Goal: Task Accomplishment & Management: Manage account settings

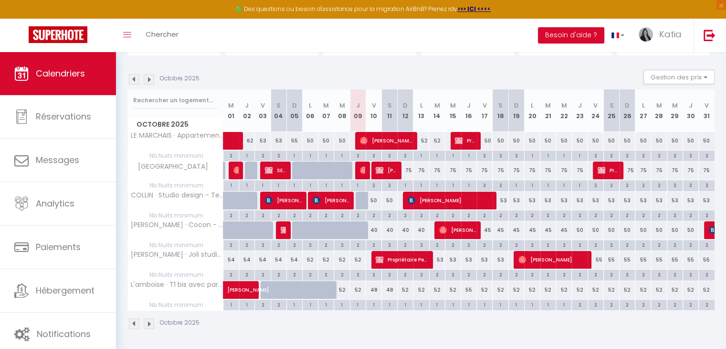
scroll to position [31, 0]
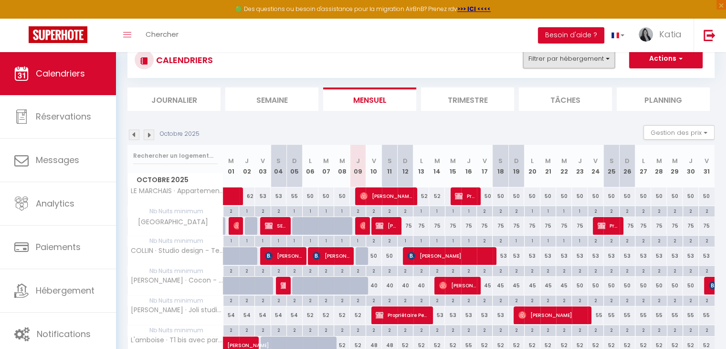
click at [558, 64] on button "Filtrer par hébergement" at bounding box center [569, 58] width 92 height 19
click at [382, 228] on img at bounding box center [380, 226] width 8 height 8
select select "OK"
select select "KO"
select select "0"
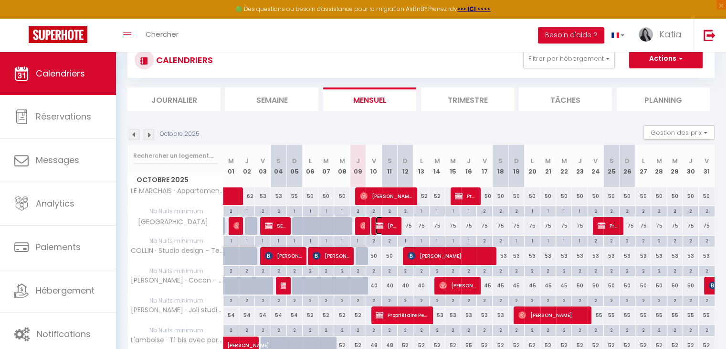
select select "0"
select select "1"
select select
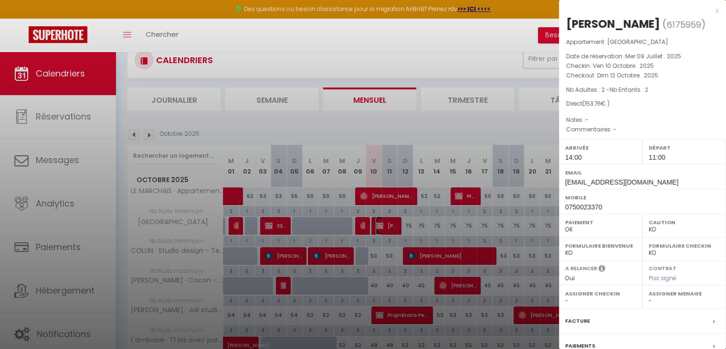
select select "19302"
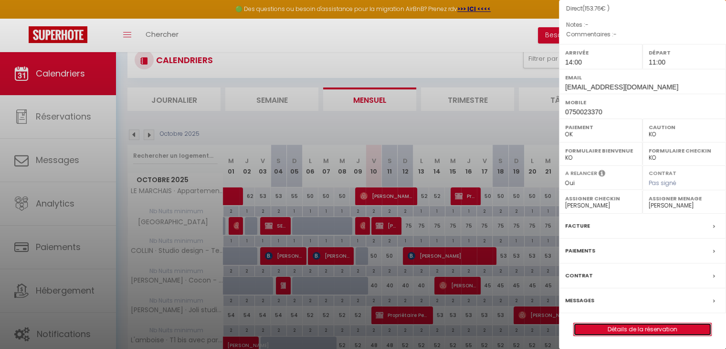
click at [617, 329] on link "Détails de la réservation" at bounding box center [643, 329] width 138 height 12
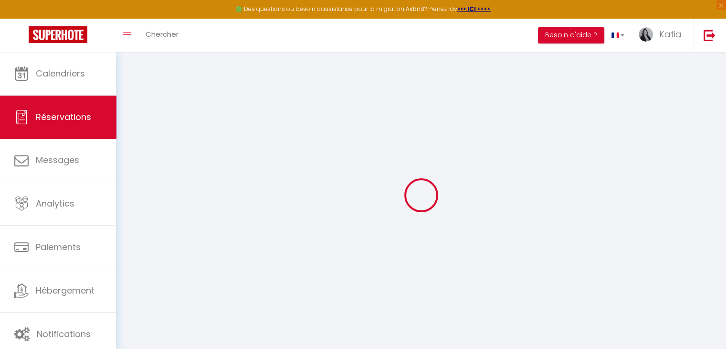
select select
checkbox input "false"
select select
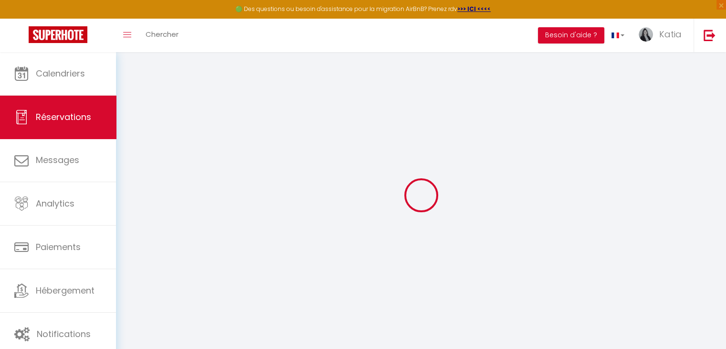
select select
checkbox input "false"
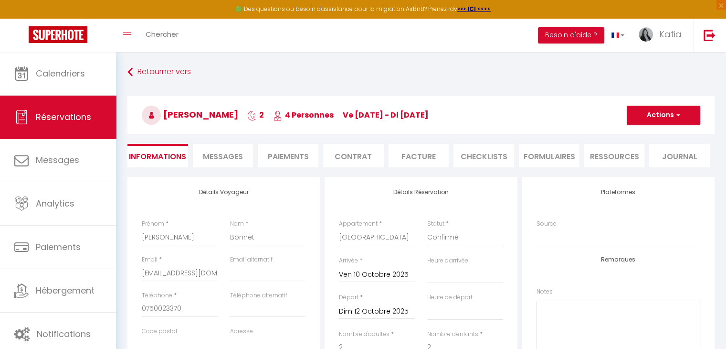
select select
type input "3.76"
select select
checkbox input "false"
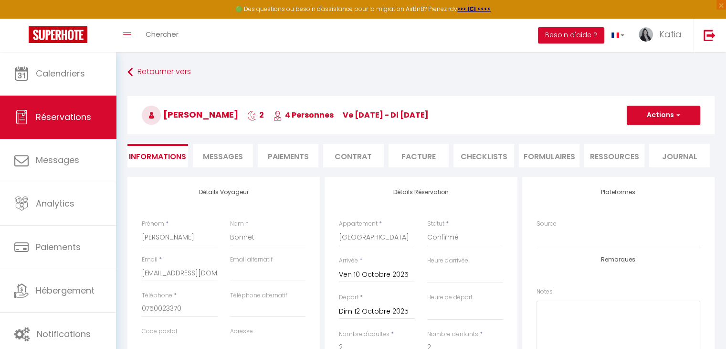
select select
checkbox input "false"
select select "14:00"
select select "11:00"
click at [297, 159] on li "Paiements" at bounding box center [288, 155] width 61 height 23
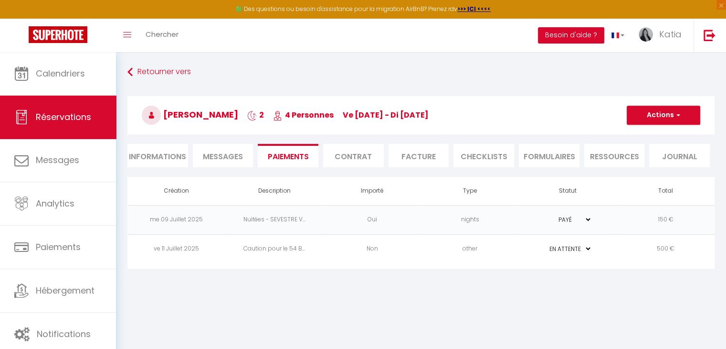
click at [594, 244] on td "PAYÉ EN ATTENTE" at bounding box center [568, 248] width 98 height 29
click at [586, 250] on select "PAYÉ EN ATTENTE" at bounding box center [568, 248] width 48 height 9
click at [454, 248] on td "other" at bounding box center [470, 248] width 98 height 29
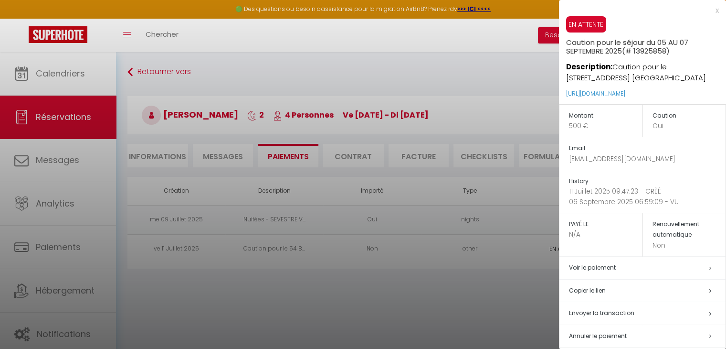
drag, startPoint x: 691, startPoint y: 92, endPoint x: 563, endPoint y: 89, distance: 128.0
click at [563, 89] on div "EN ATTENTE Caution pour le séjour du 05 AU 07 SEPTEMBRE 2025 (# 13925858) Descr…" at bounding box center [642, 60] width 167 height 88
click at [406, 348] on html "🟢 Des questions ou besoin d'assistance pour la migration AirBnB? Prenez rdv >>>…" at bounding box center [363, 174] width 726 height 349
drag, startPoint x: 691, startPoint y: 93, endPoint x: 560, endPoint y: 94, distance: 131.8
click at [560, 94] on div "EN ATTENTE Caution pour le séjour du 05 AU 07 SEPTEMBRE 2025 (# 13925858) Descr…" at bounding box center [642, 60] width 167 height 88
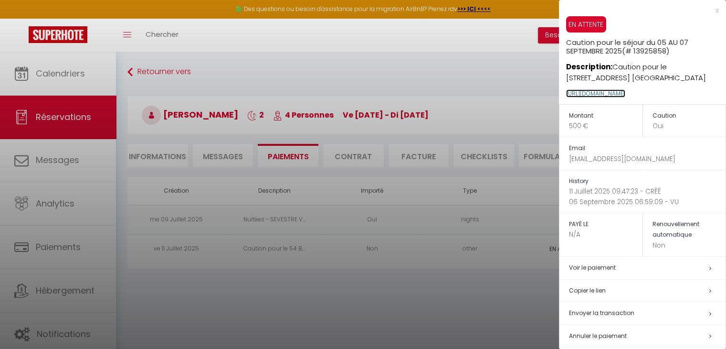
copy link "[URL][DOMAIN_NAME]"
click at [448, 48] on div at bounding box center [363, 174] width 726 height 349
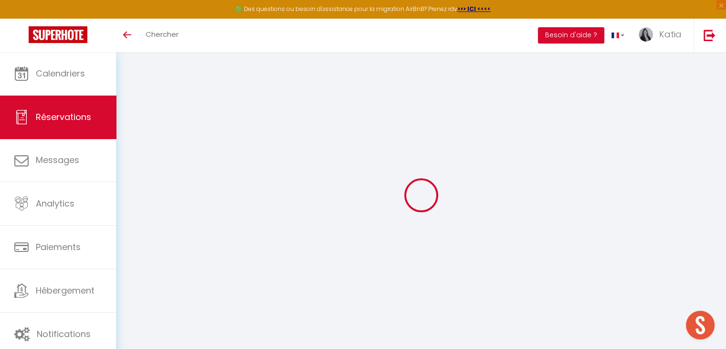
select select "0"
select select
checkbox input "false"
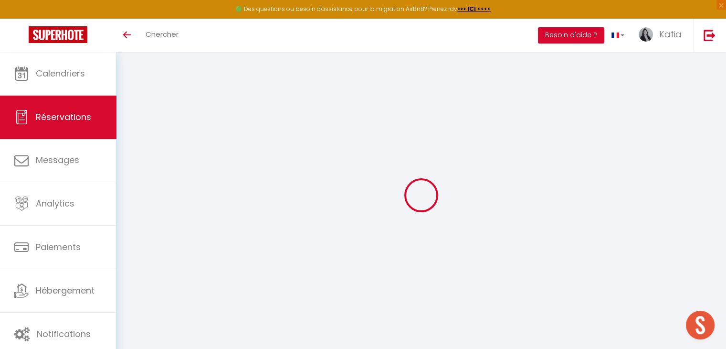
select select
checkbox input "false"
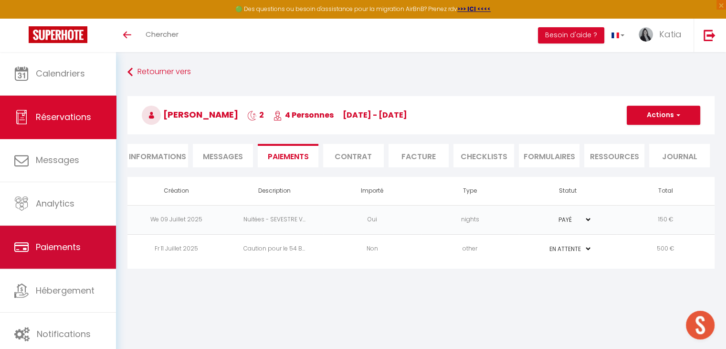
click at [61, 253] on link "Paiements" at bounding box center [58, 246] width 116 height 43
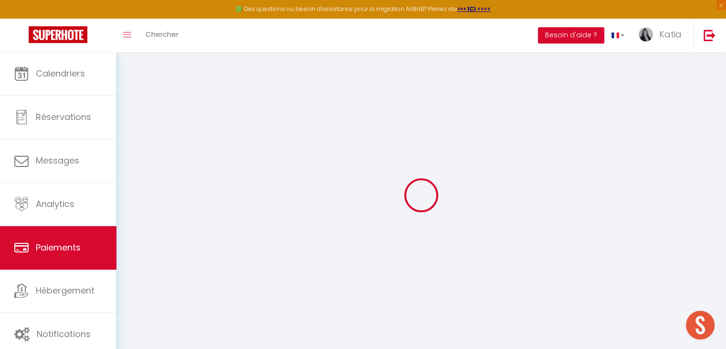
select select "2"
select select "0"
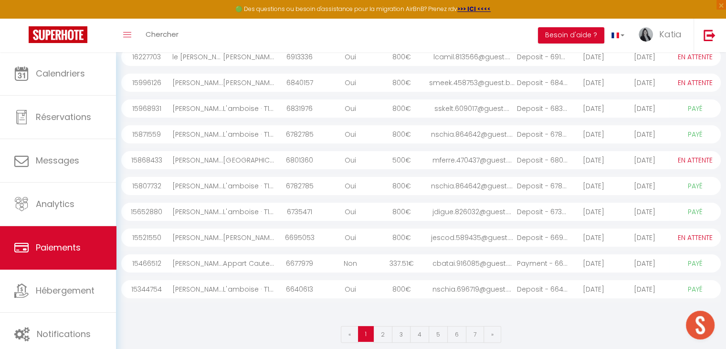
scroll to position [130, 0]
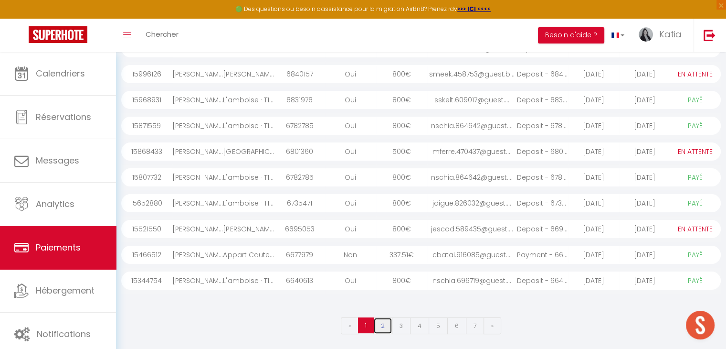
click at [387, 325] on link "2" at bounding box center [382, 325] width 19 height 17
click at [403, 319] on link "3" at bounding box center [401, 325] width 19 height 17
select select "0"
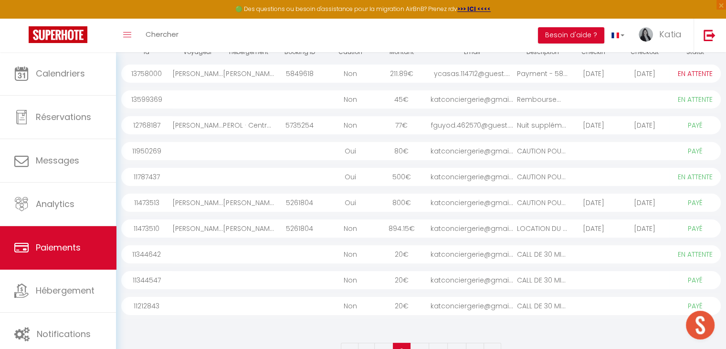
scroll to position [130, 0]
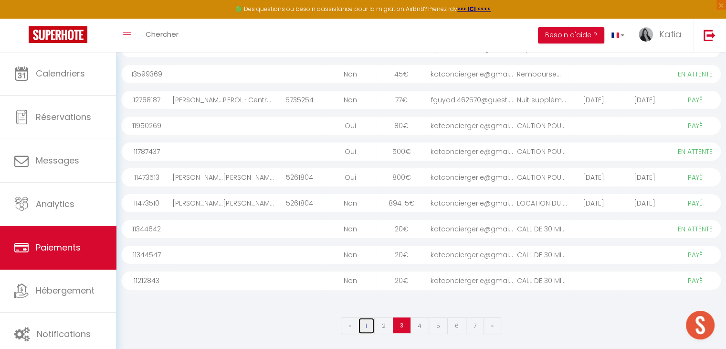
click at [372, 325] on link "1" at bounding box center [366, 325] width 17 height 17
select select "0"
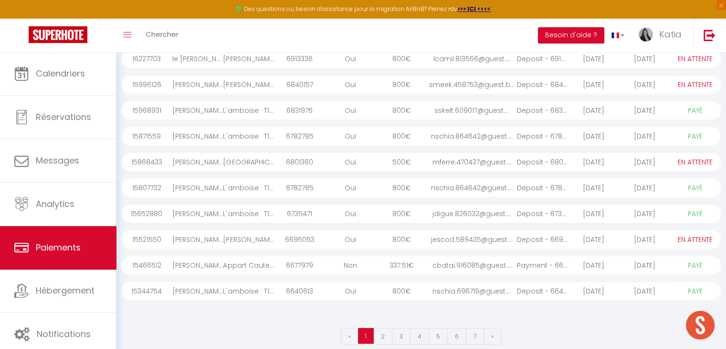
scroll to position [126, 0]
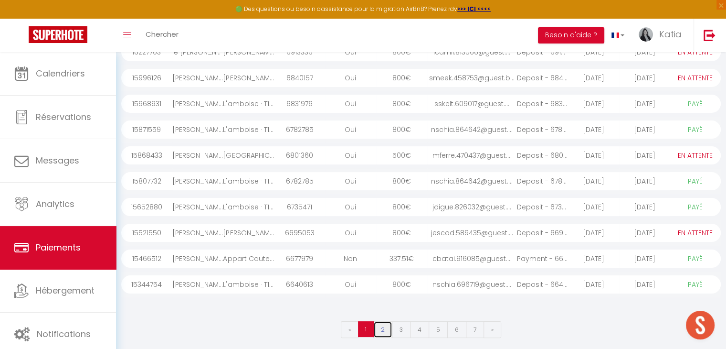
click at [384, 333] on link "2" at bounding box center [382, 329] width 19 height 17
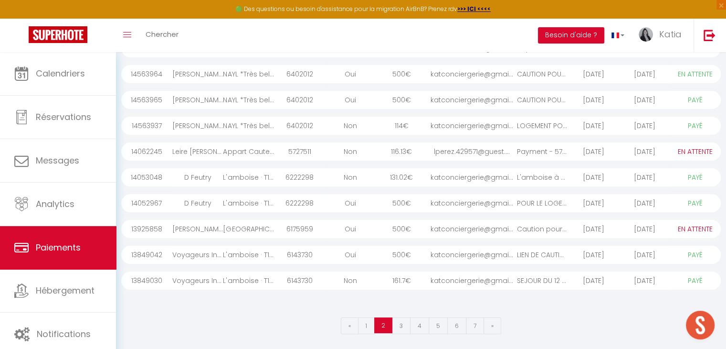
scroll to position [130, 0]
click at [402, 320] on link "3" at bounding box center [401, 325] width 19 height 17
select select "0"
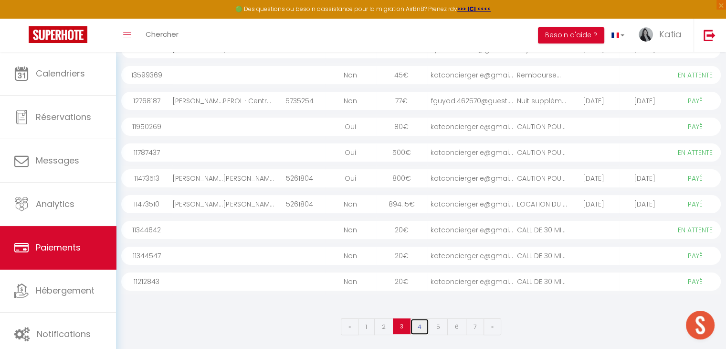
click at [424, 333] on link "4" at bounding box center [419, 326] width 19 height 17
select select "0"
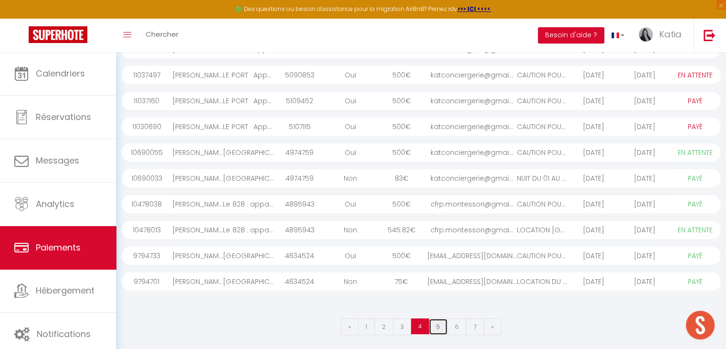
click at [440, 331] on link "5" at bounding box center [438, 326] width 19 height 17
select select "1"
select select "0"
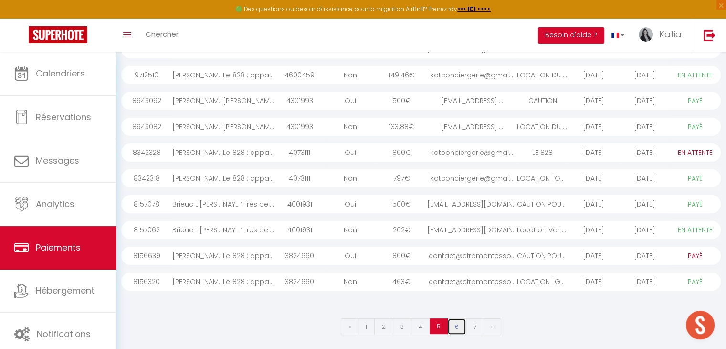
click at [456, 331] on link "6" at bounding box center [456, 326] width 19 height 17
select select "1"
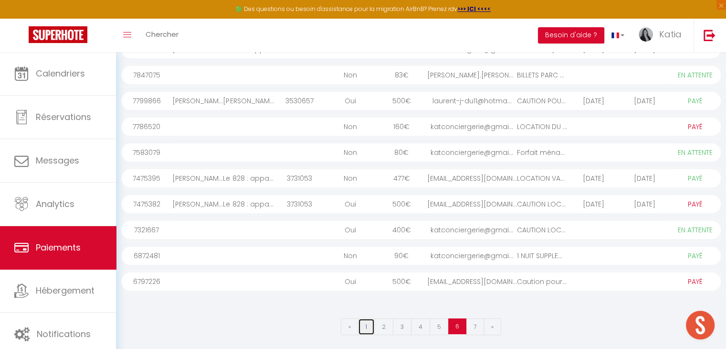
click at [372, 328] on link "1" at bounding box center [366, 326] width 17 height 17
select select "0"
select select "1"
select select "0"
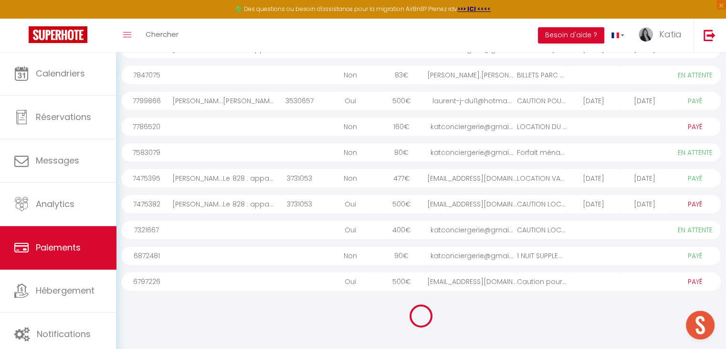
select select "1"
select select "0"
select select "1"
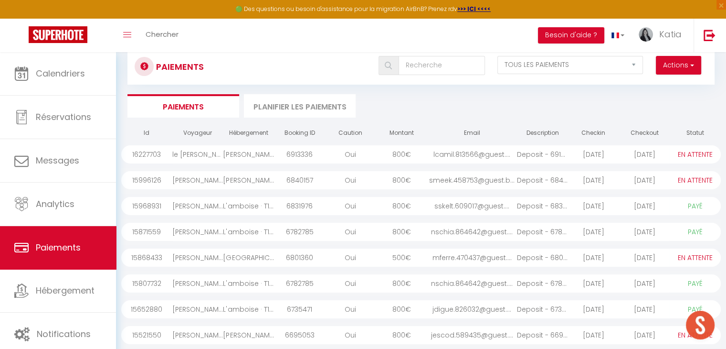
scroll to position [21, 0]
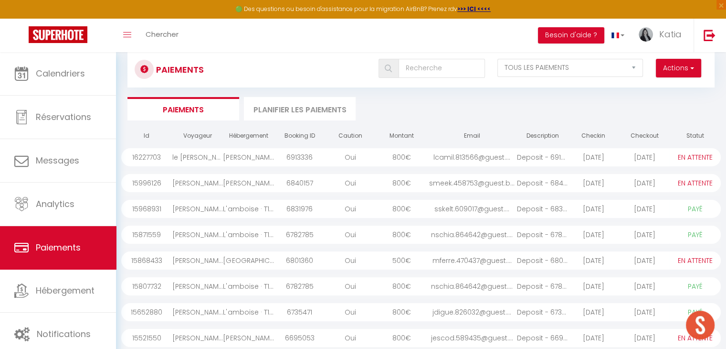
click at [677, 81] on div "Paiements Actions Créer nouveau lien paiement Créer nouveau lien caution EN ATT…" at bounding box center [420, 70] width 587 height 36
click at [615, 71] on select "EN ATTENTE PAYÉ TOUS LES PAIEMENTS" at bounding box center [571, 68] width 146 height 18
click at [498, 59] on select "EN ATTENTE PAYÉ TOUS LES PAIEMENTS" at bounding box center [571, 68] width 146 height 18
click at [581, 65] on select "EN ATTENTE PAYÉ TOUS LES PAIEMENTS" at bounding box center [571, 68] width 146 height 18
select select "1"
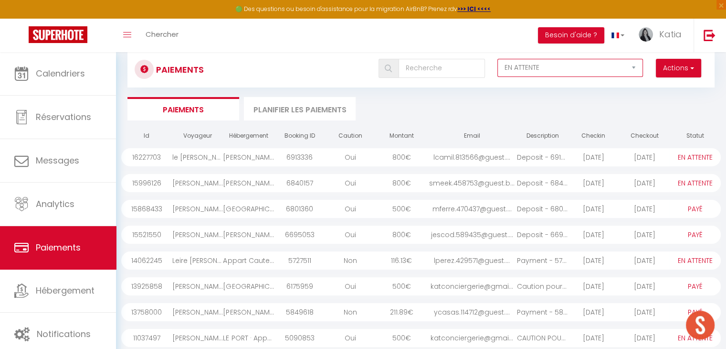
click at [498, 59] on select "EN ATTENTE PAYÉ TOUS LES PAIEMENTS" at bounding box center [571, 68] width 146 height 18
select select "1"
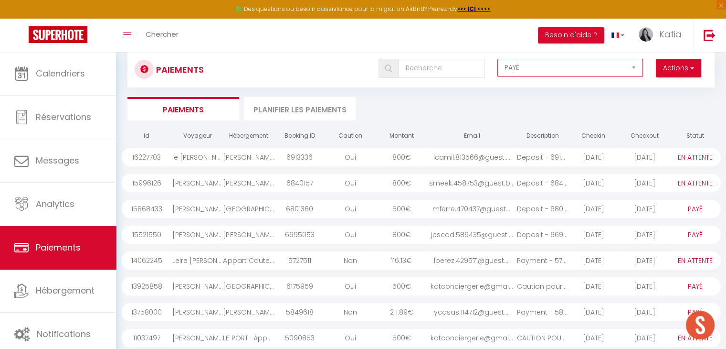
select select "1"
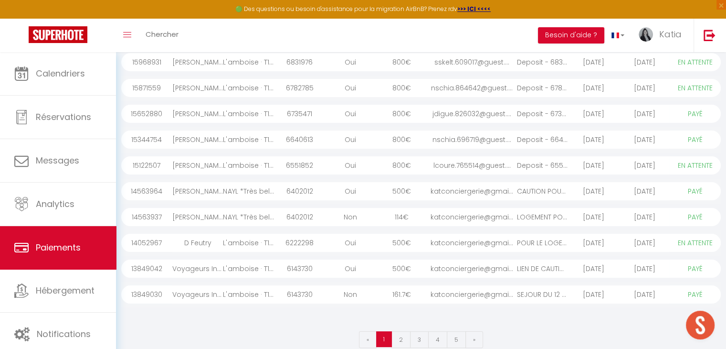
scroll to position [117, 0]
click at [401, 332] on link "2" at bounding box center [401, 337] width 19 height 17
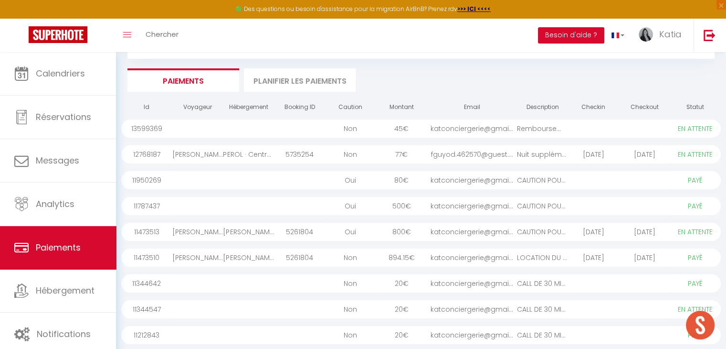
scroll to position [49, 0]
click at [526, 204] on div "CAUTION POUR SEJOUR ..." at bounding box center [542, 206] width 51 height 18
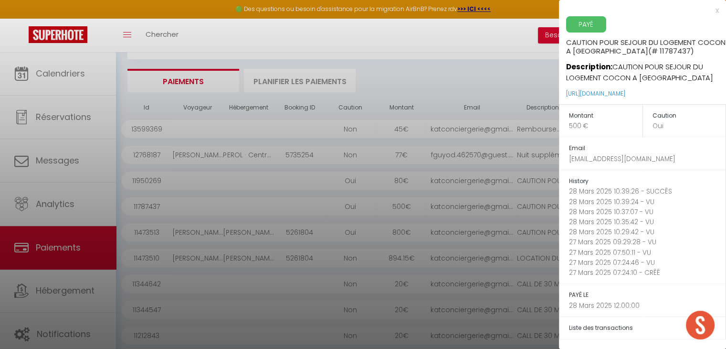
click at [708, 12] on div "x" at bounding box center [639, 10] width 160 height 11
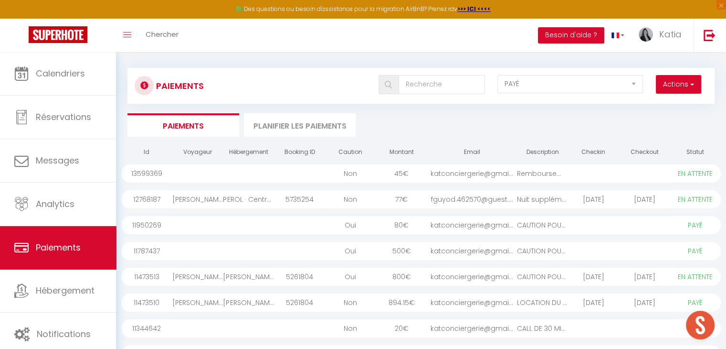
scroll to position [0, 0]
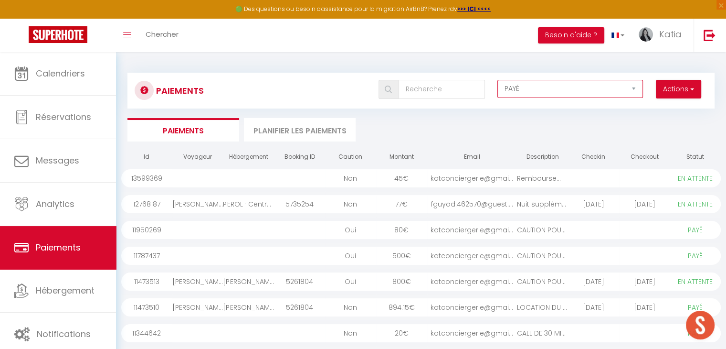
click at [551, 88] on select "EN ATTENTE PAYÉ TOUS LES PAIEMENTS" at bounding box center [571, 89] width 146 height 18
click at [669, 86] on button "Actions" at bounding box center [678, 89] width 45 height 19
click at [436, 99] on div "Actions Créer nouveau [PERSON_NAME] Créer nouveau lien caution EN ATTENTE PAYÉ …" at bounding box center [470, 90] width 488 height 21
click at [435, 91] on input "text" at bounding box center [442, 89] width 86 height 19
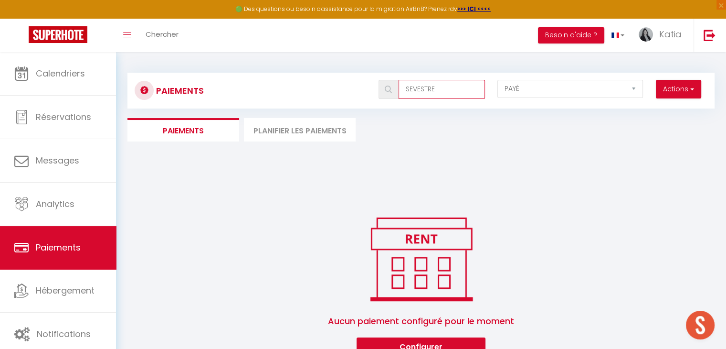
type input "SEVESTRE"
drag, startPoint x: 435, startPoint y: 90, endPoint x: 392, endPoint y: 88, distance: 44.0
click at [392, 88] on div "SEVESTRE" at bounding box center [432, 89] width 106 height 19
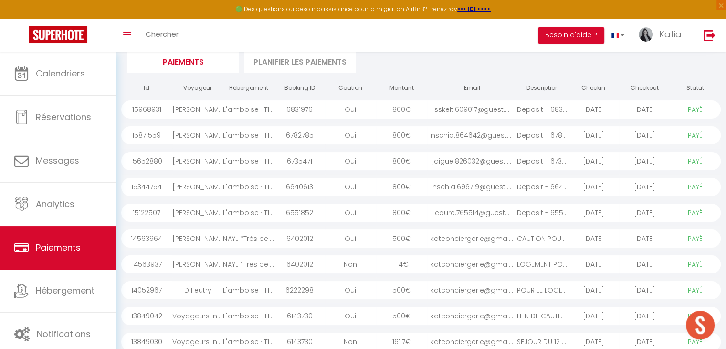
scroll to position [130, 0]
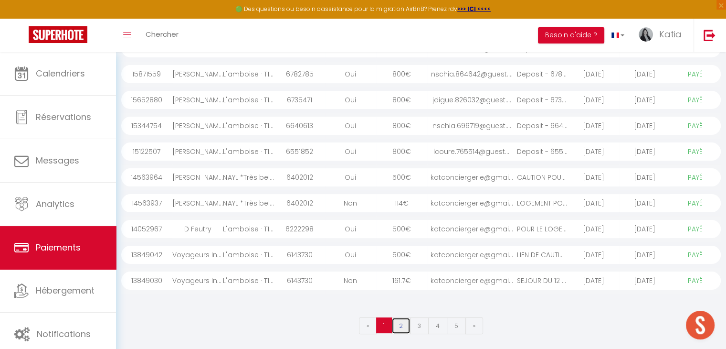
click at [401, 323] on link "2" at bounding box center [401, 325] width 19 height 17
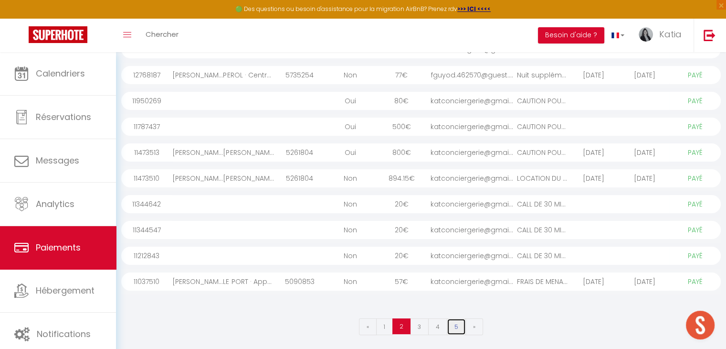
click at [447, 325] on link "5" at bounding box center [456, 326] width 19 height 17
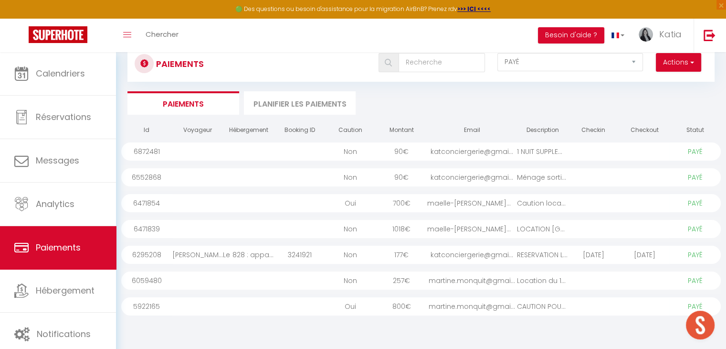
scroll to position [10, 0]
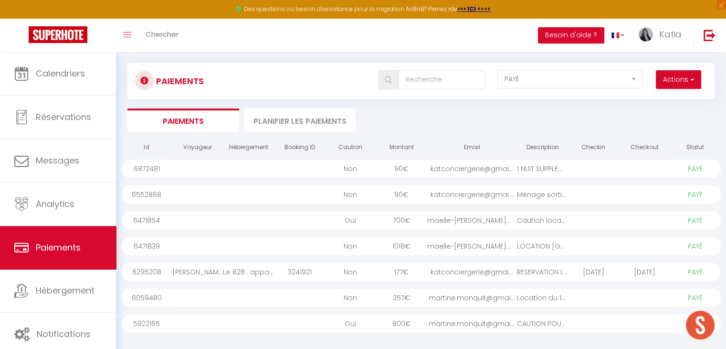
click at [550, 64] on div "Paiements Actions Créer nouveau lien paiement Créer nouveau lien caution EN ATT…" at bounding box center [420, 81] width 587 height 36
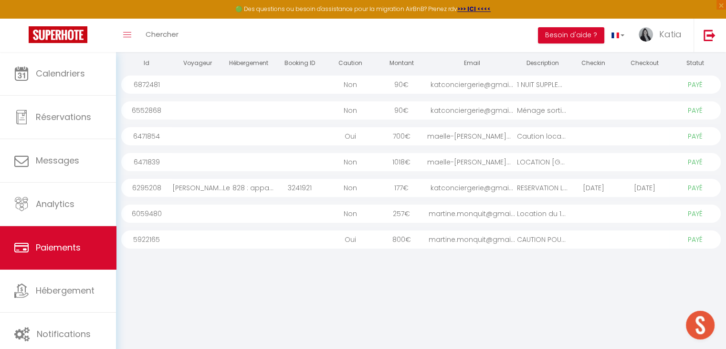
scroll to position [130, 0]
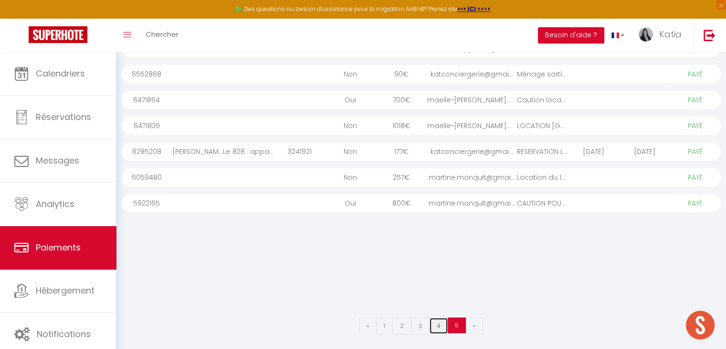
click at [430, 327] on link "4" at bounding box center [438, 325] width 19 height 17
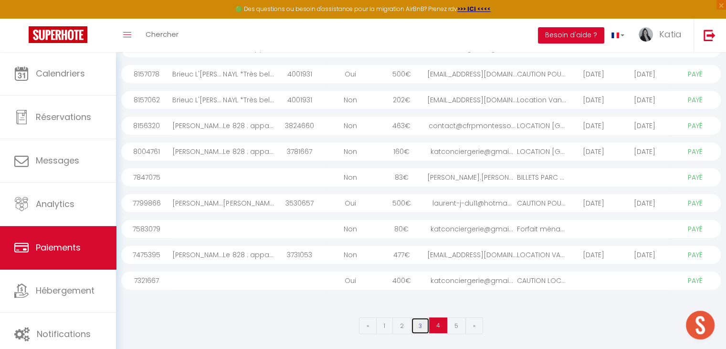
click at [420, 324] on link "3" at bounding box center [420, 325] width 19 height 17
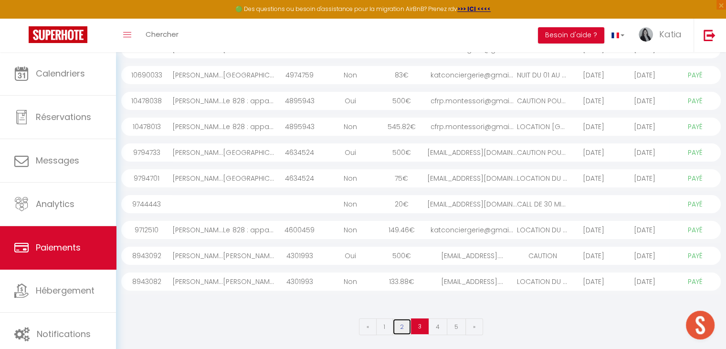
click at [402, 329] on link "2" at bounding box center [401, 326] width 19 height 17
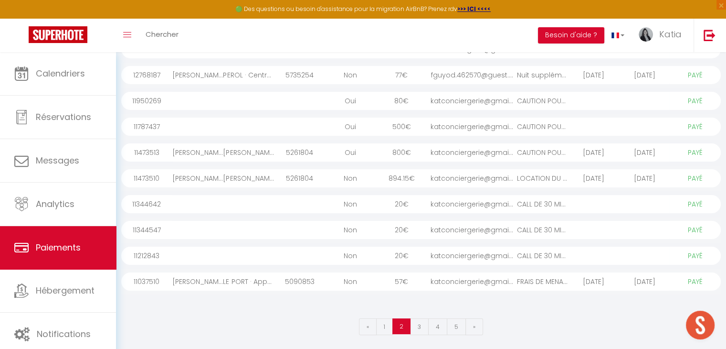
click at [335, 129] on div "Oui" at bounding box center [350, 126] width 51 height 18
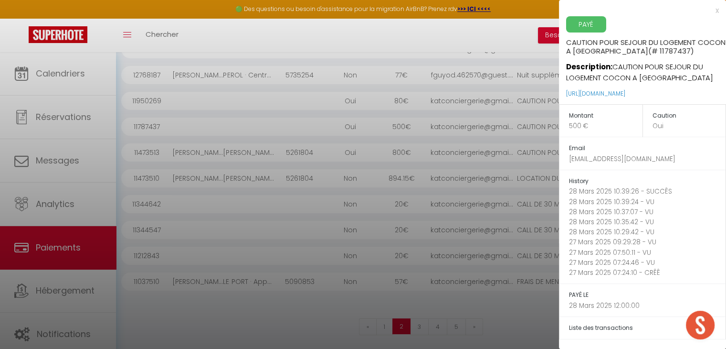
click at [709, 12] on div "x" at bounding box center [639, 10] width 160 height 11
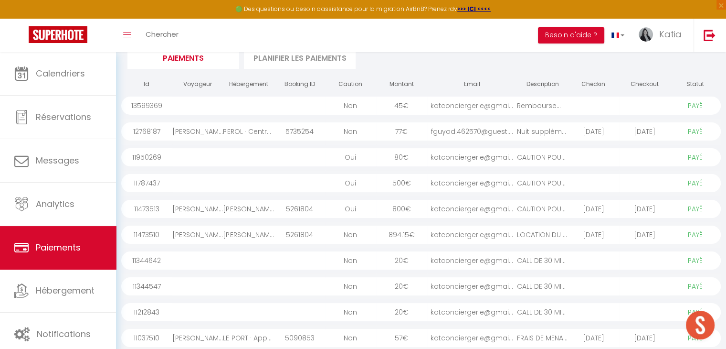
scroll to position [0, 0]
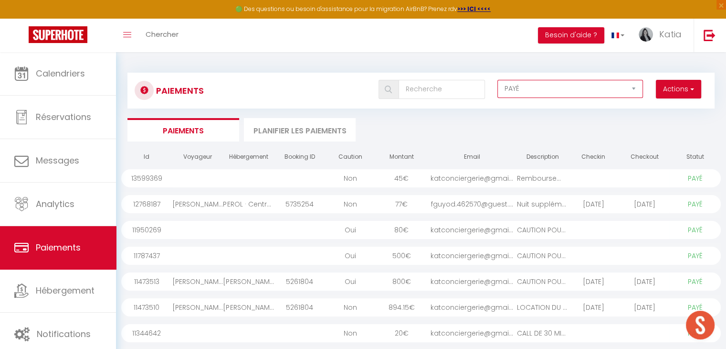
click at [525, 90] on select "EN ATTENTE PAYÉ TOUS LES PAIEMENTS" at bounding box center [571, 89] width 146 height 18
select select "2"
click at [498, 80] on select "EN ATTENTE PAYÉ TOUS LES PAIEMENTS" at bounding box center [571, 89] width 146 height 18
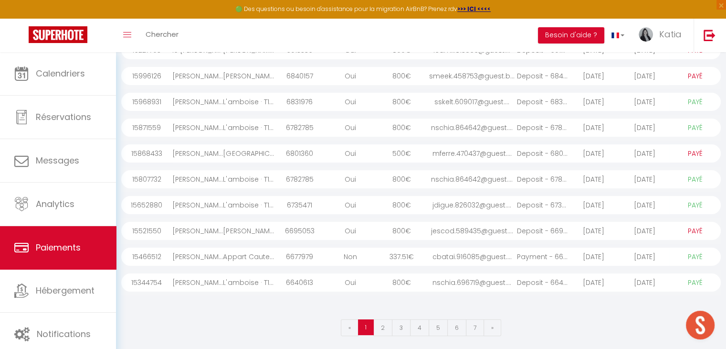
scroll to position [130, 0]
click at [383, 323] on link "2" at bounding box center [382, 325] width 19 height 17
select select "1"
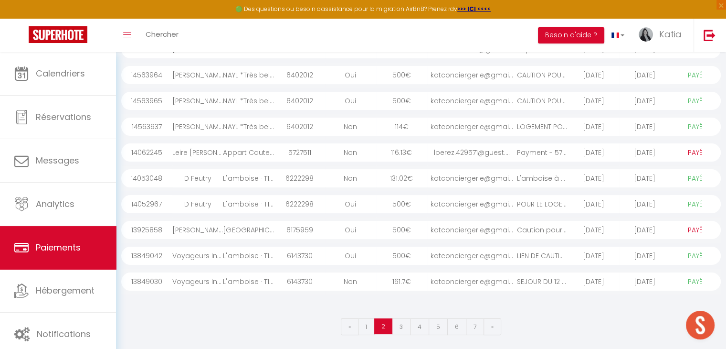
click at [432, 224] on div "katconciergerie@gmai..." at bounding box center [472, 230] width 90 height 18
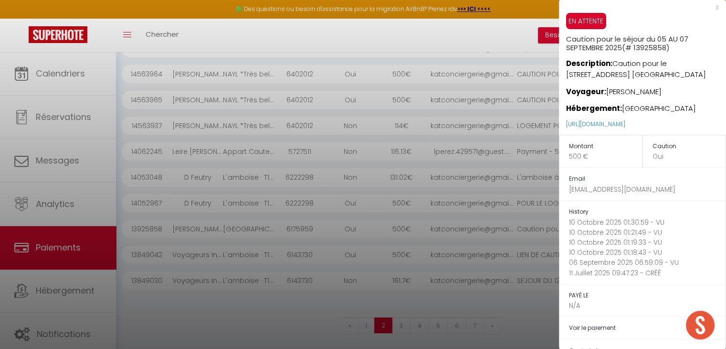
scroll to position [0, 0]
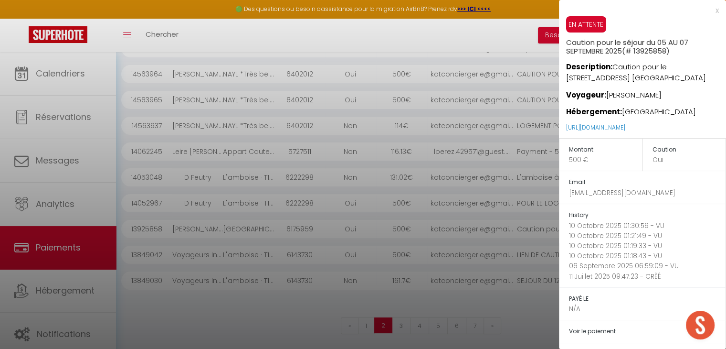
click at [706, 12] on div "x" at bounding box center [639, 10] width 160 height 11
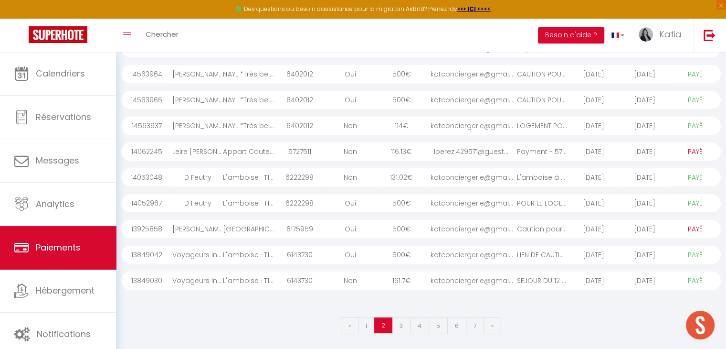
click at [676, 229] on select "PAYÉ EN ATTENTE" at bounding box center [696, 228] width 48 height 11
click at [611, 220] on div "[DATE]" at bounding box center [593, 229] width 51 height 18
